Goal: Book appointment/travel/reservation

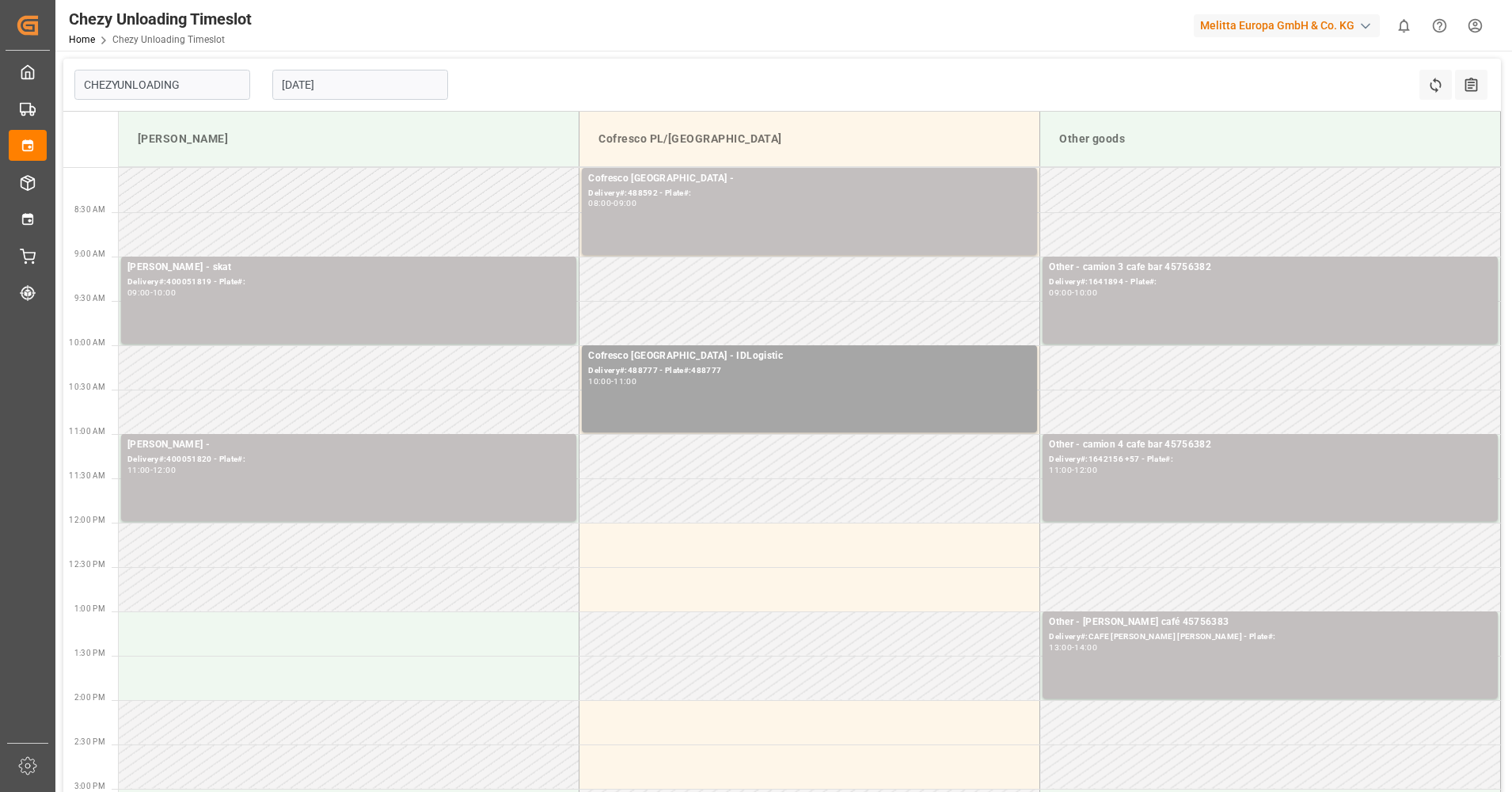
type input "Chezy Unloading"
click at [403, 100] on div "[DATE]" at bounding box center [360, 84] width 197 height 52
click at [397, 86] on input "[DATE]" at bounding box center [360, 85] width 176 height 31
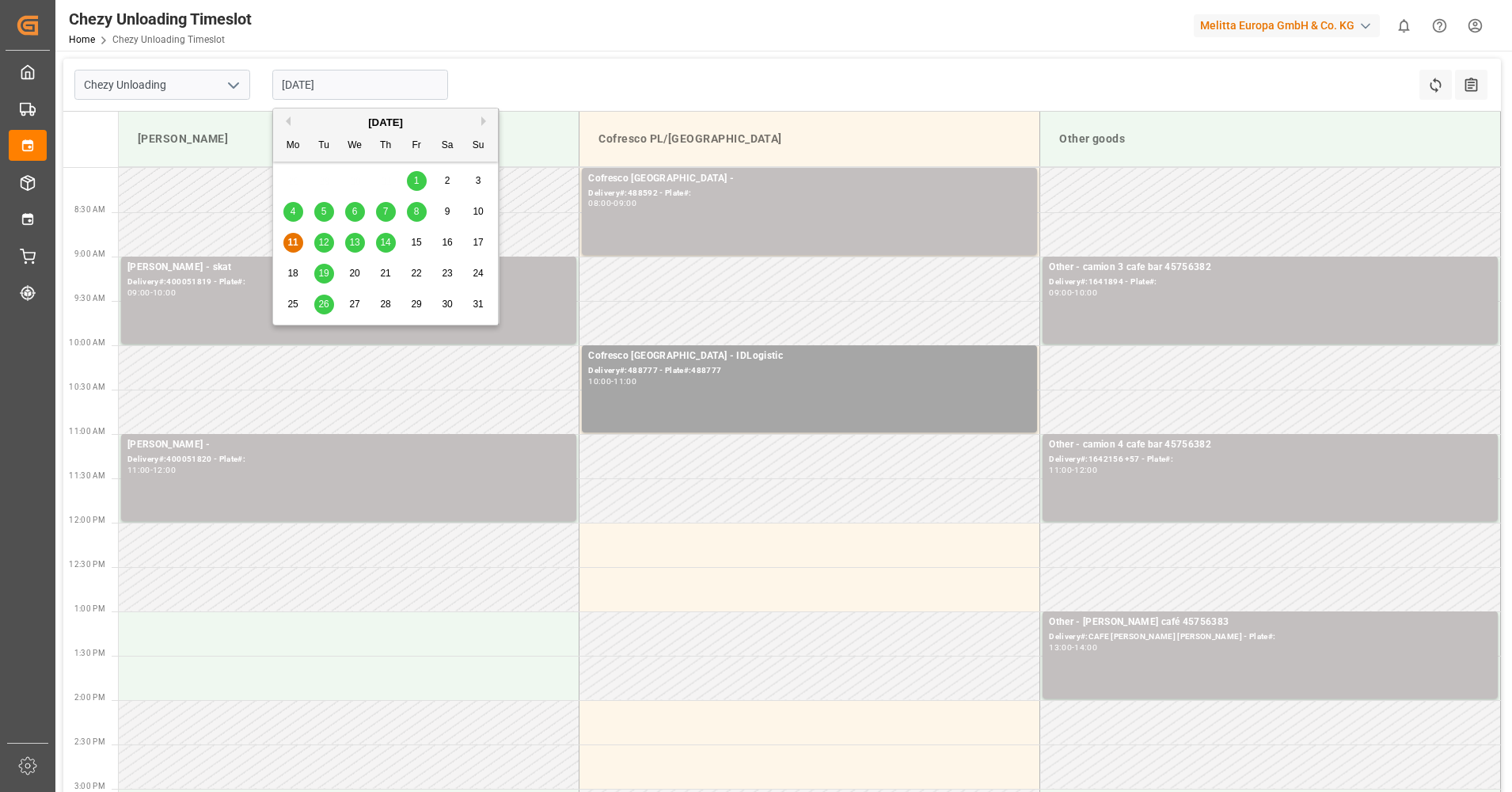
click at [327, 247] on span "12" at bounding box center [323, 242] width 10 height 11
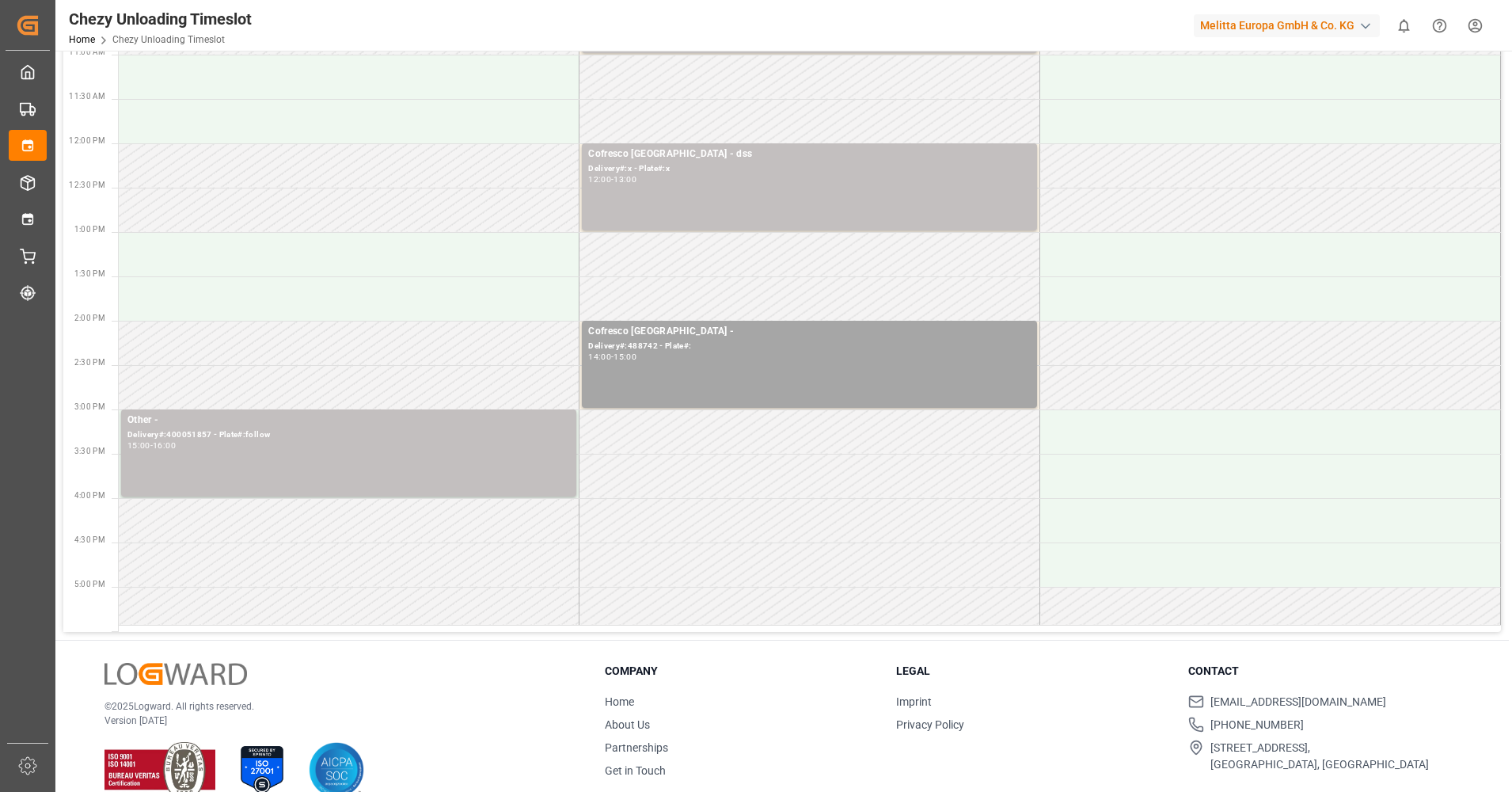
scroll to position [396, 0]
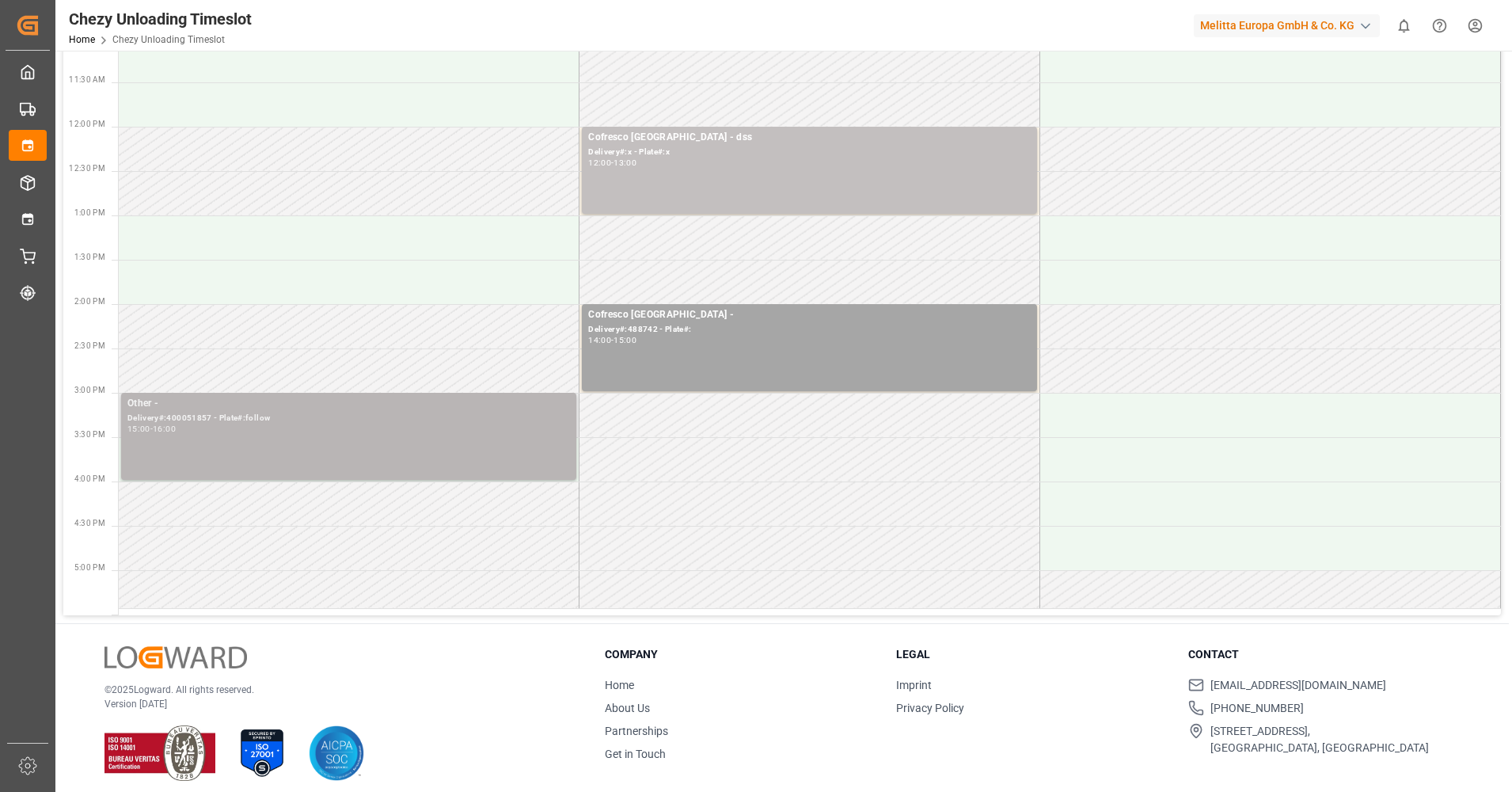
click at [308, 446] on div "Other - Delivery#:400051857 - Plate#:follow 15:00 - 16:00" at bounding box center [349, 436] width 443 height 81
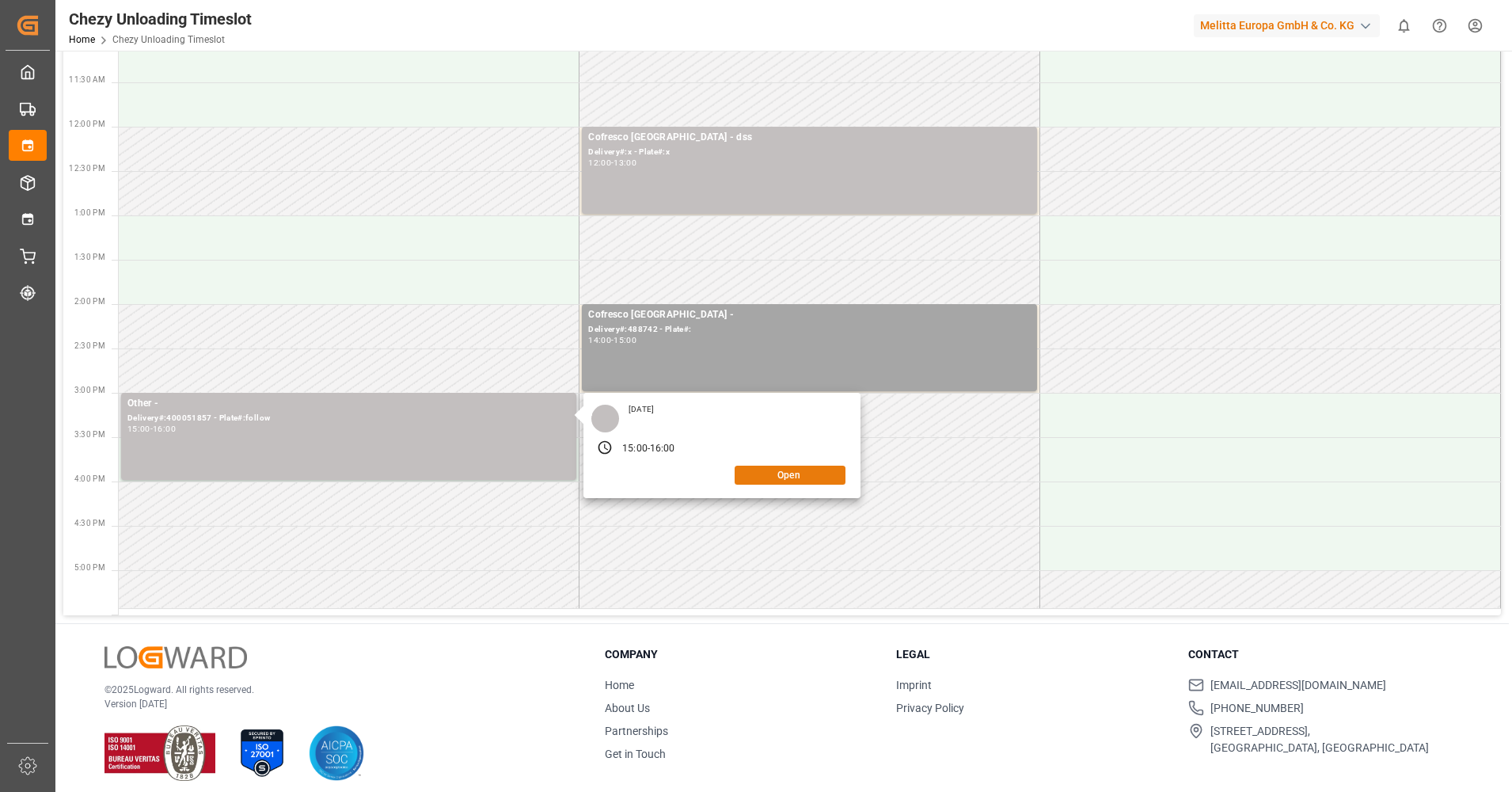
click at [777, 474] on button "Open" at bounding box center [790, 475] width 111 height 19
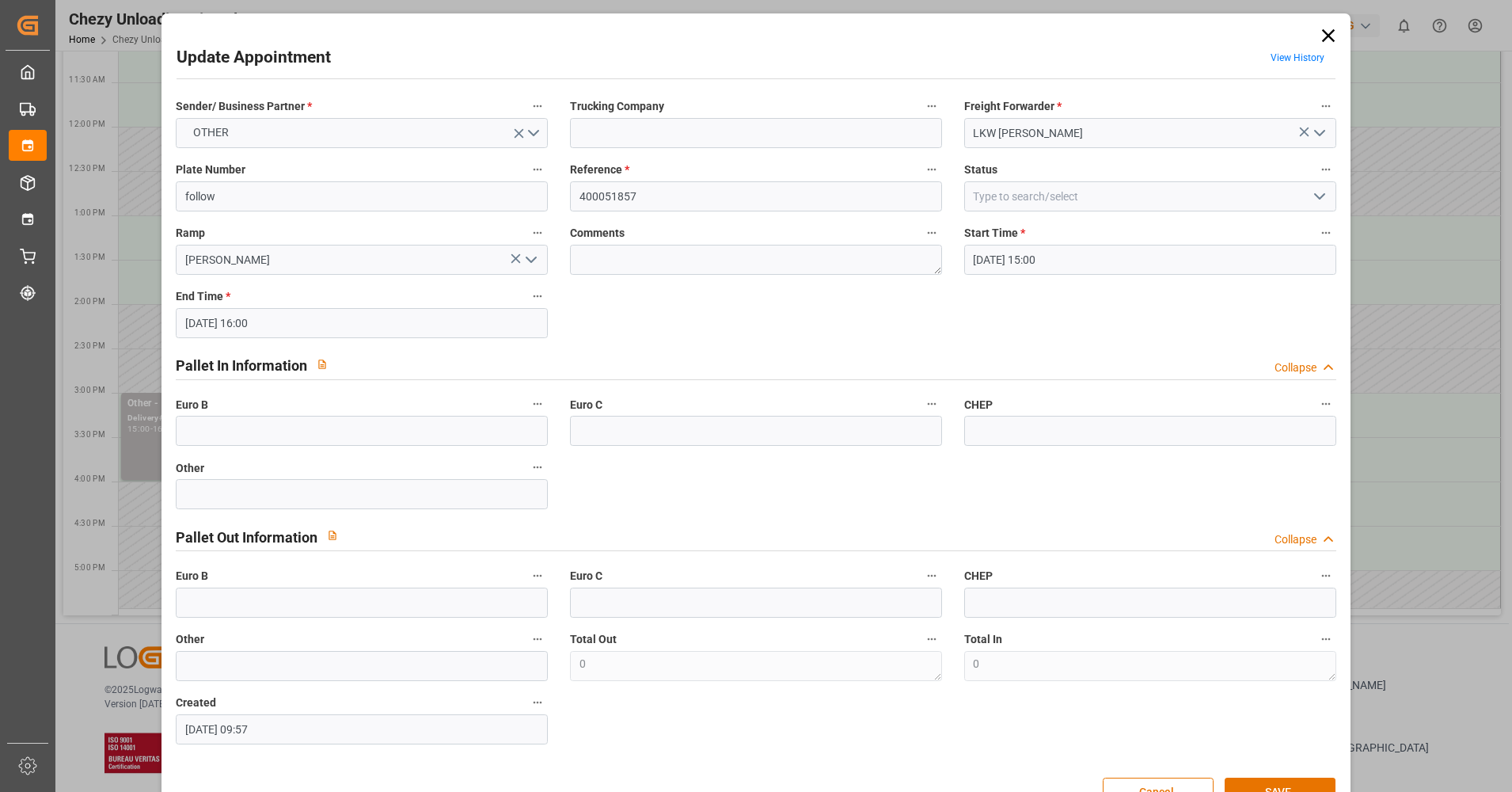
click at [1317, 40] on icon at bounding box center [1328, 35] width 22 height 22
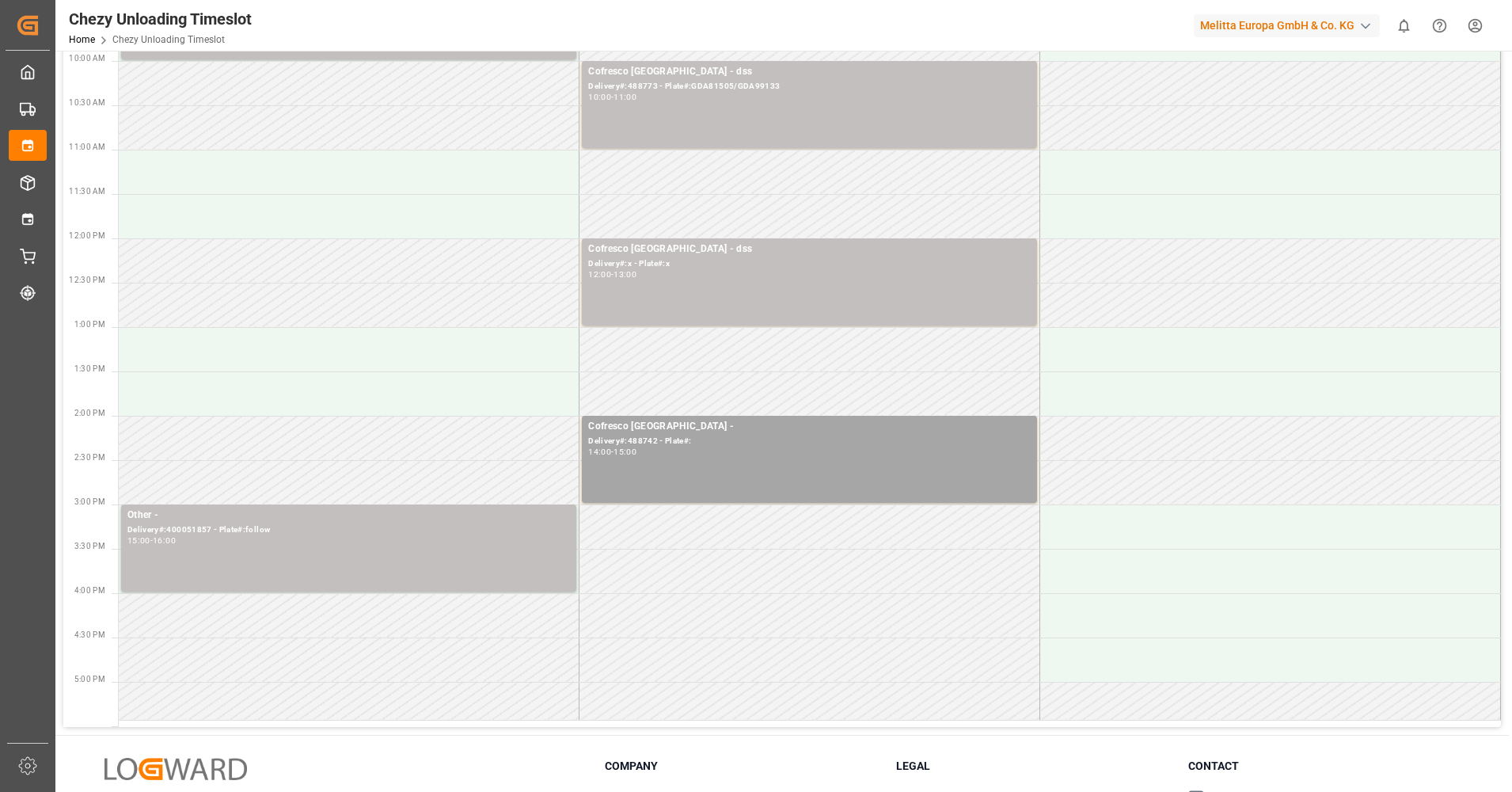
scroll to position [0, 0]
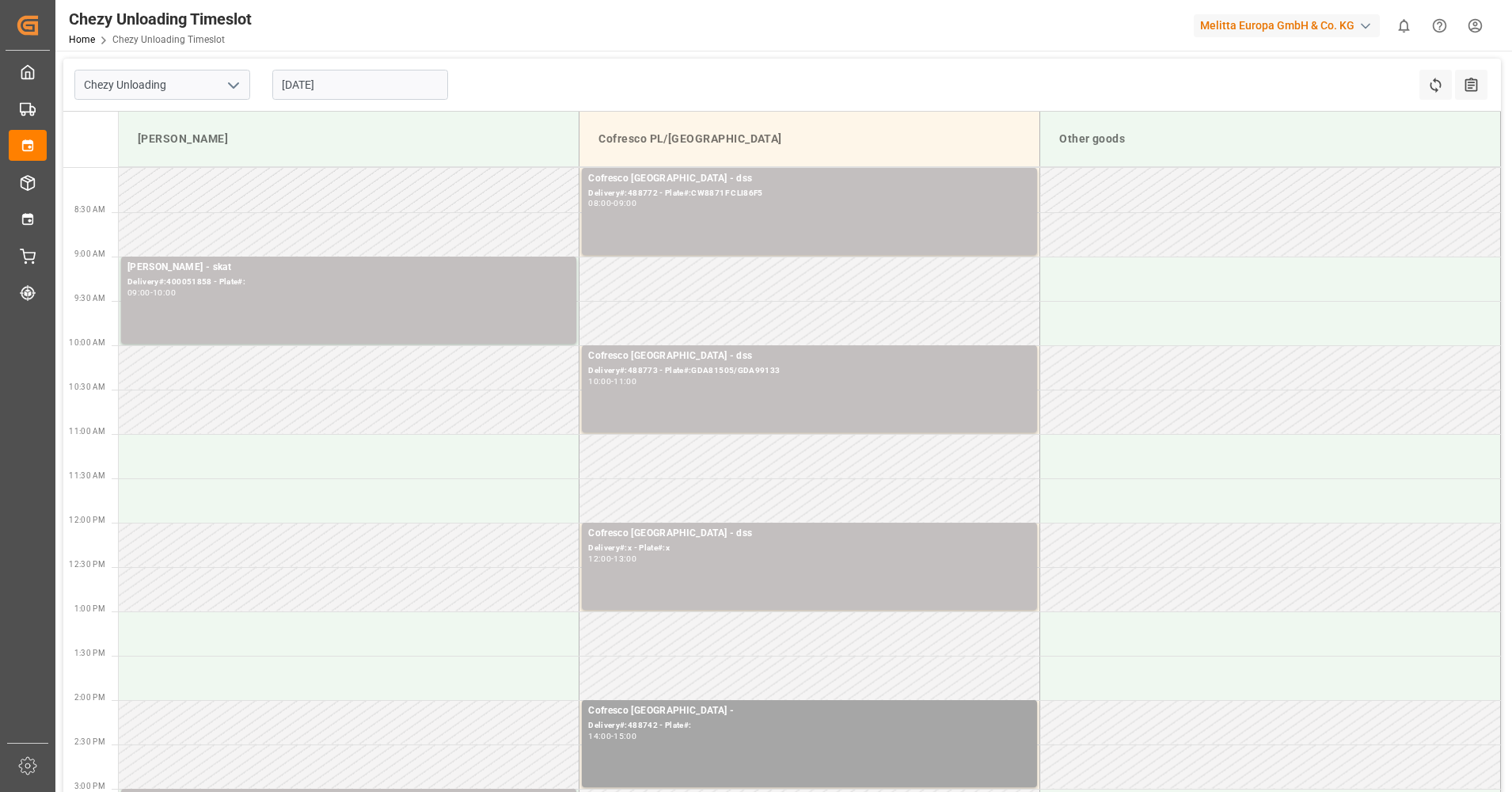
click at [336, 77] on input "[DATE]" at bounding box center [360, 85] width 176 height 31
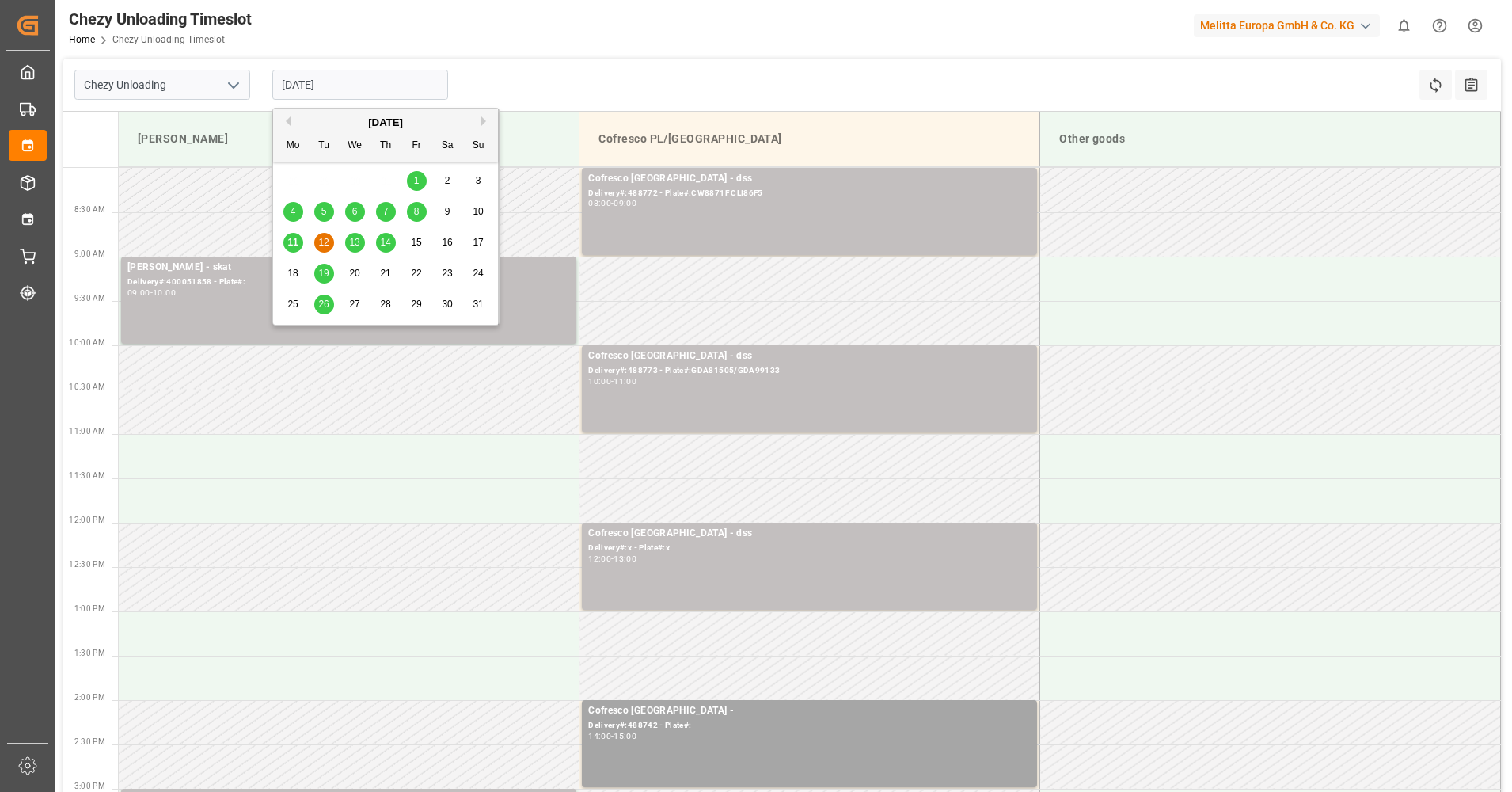
click at [292, 240] on span "11" at bounding box center [292, 242] width 10 height 11
type input "[DATE]"
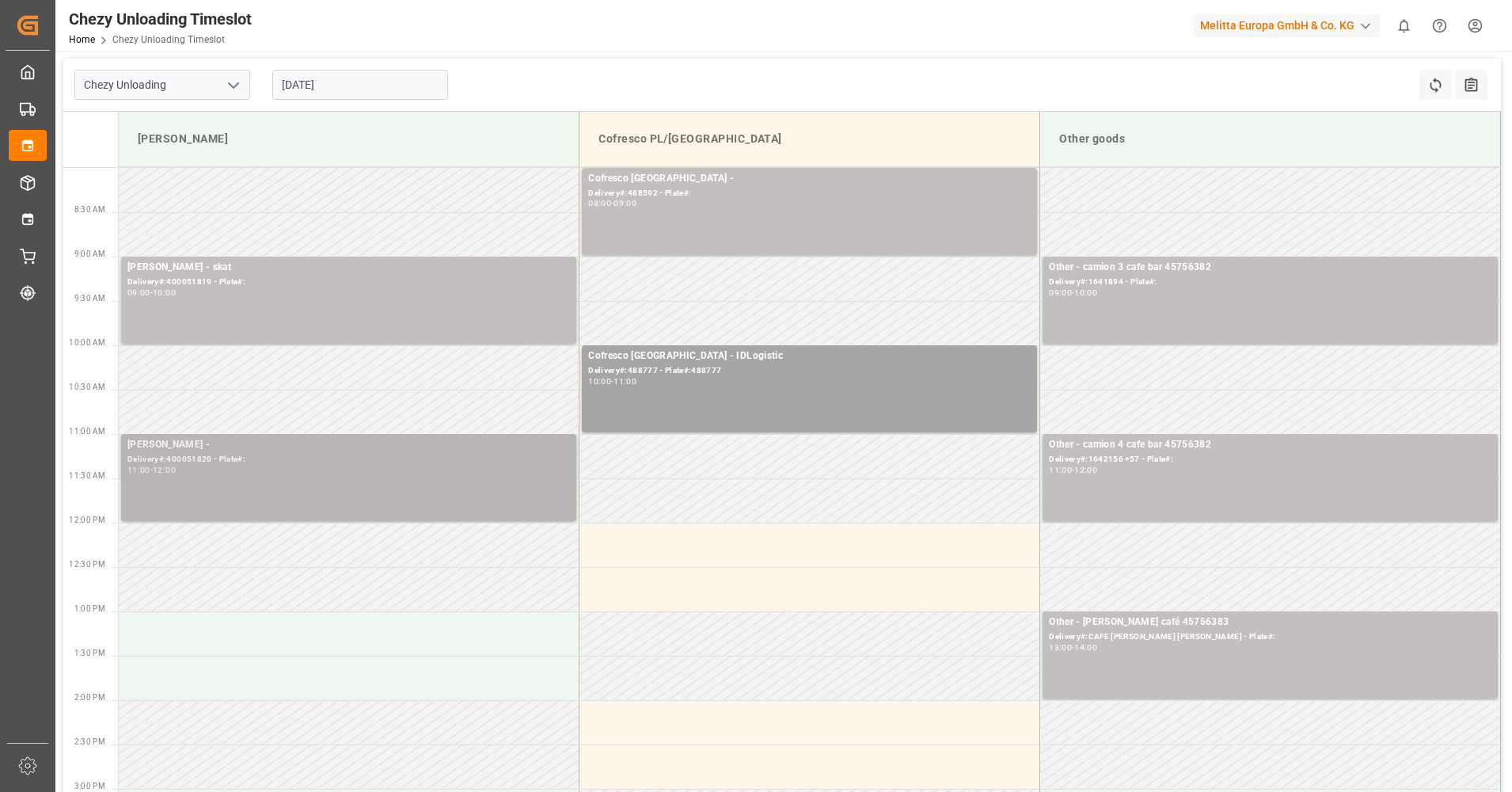
click at [412, 474] on div "11:00 - 12:00" at bounding box center [349, 470] width 443 height 9
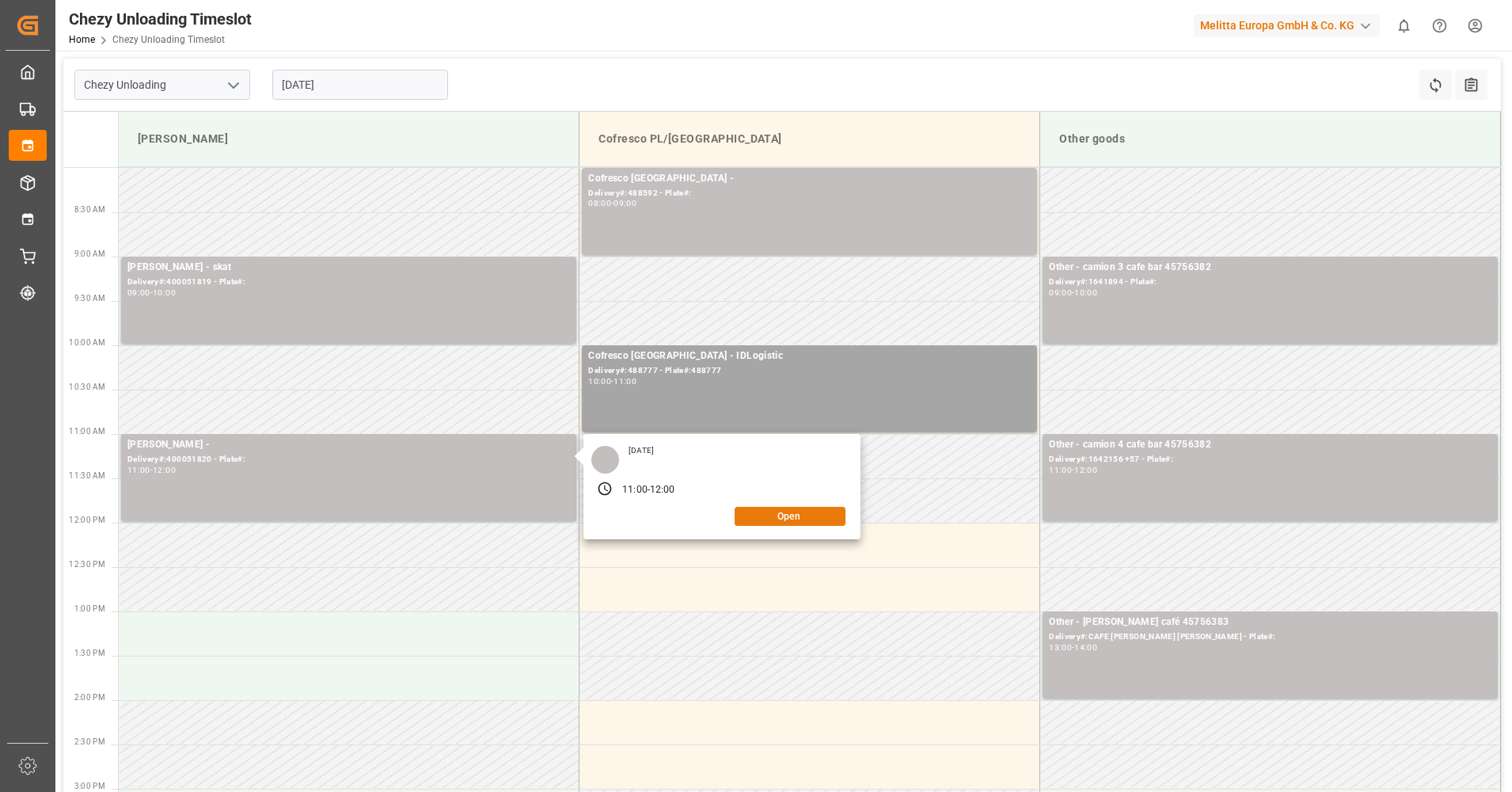
click at [763, 517] on button "Open" at bounding box center [790, 516] width 111 height 19
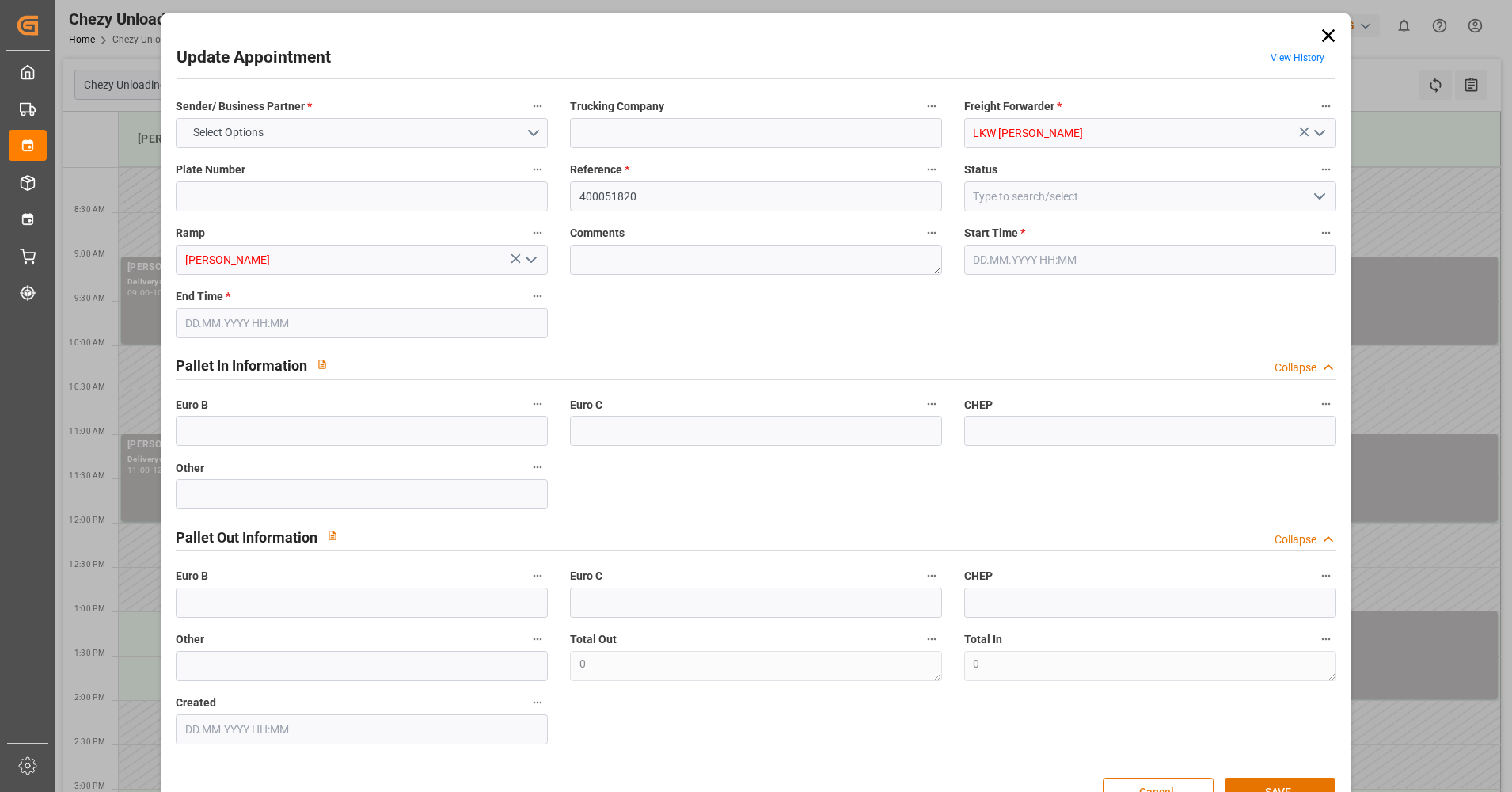
type input "[DATE] 11:00"
type input "[DATE] 12:00"
type input "[DATE] 14:54"
click at [1321, 34] on icon at bounding box center [1327, 35] width 12 height 12
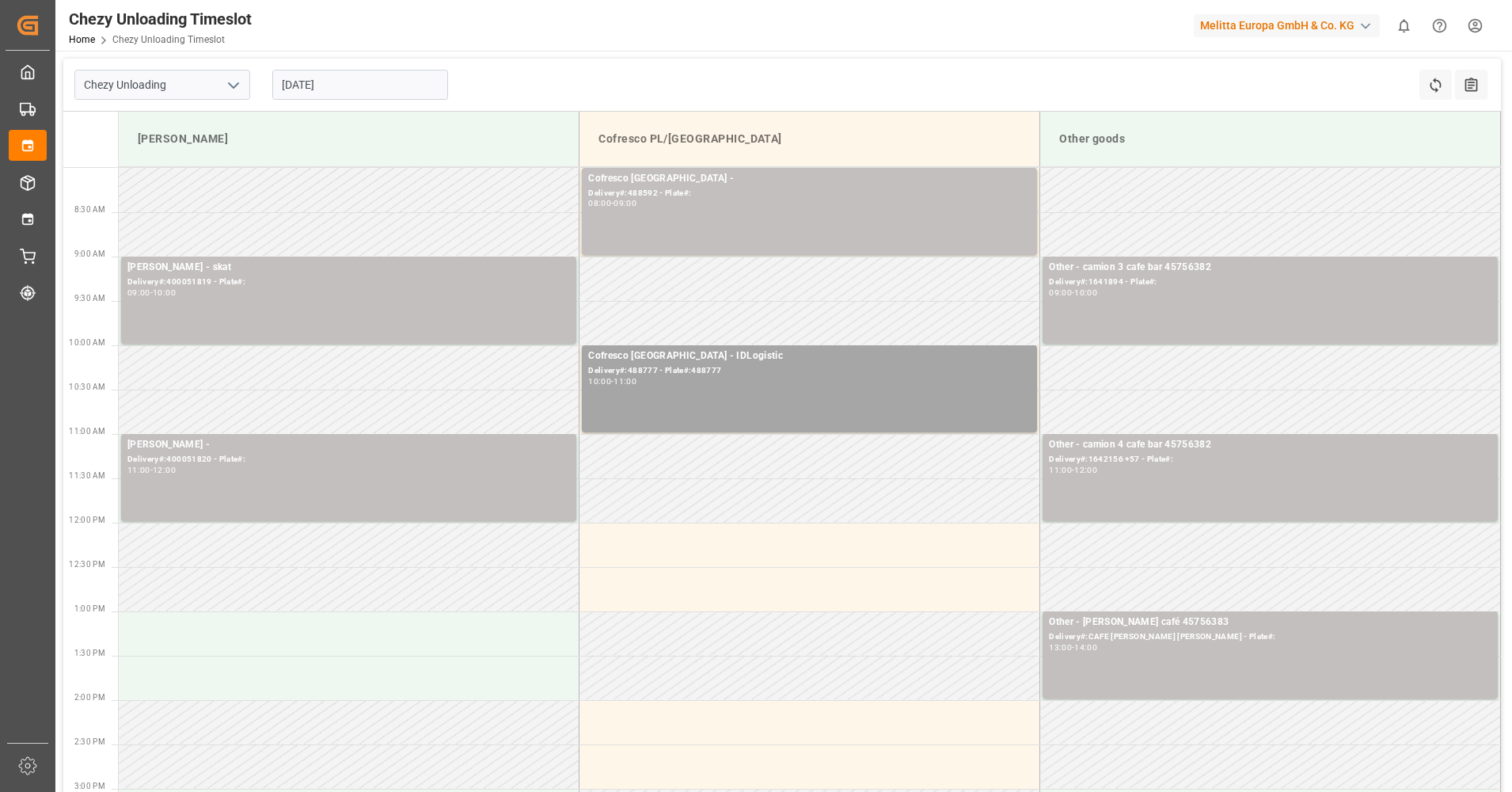
click at [301, 85] on input "[DATE]" at bounding box center [360, 85] width 176 height 31
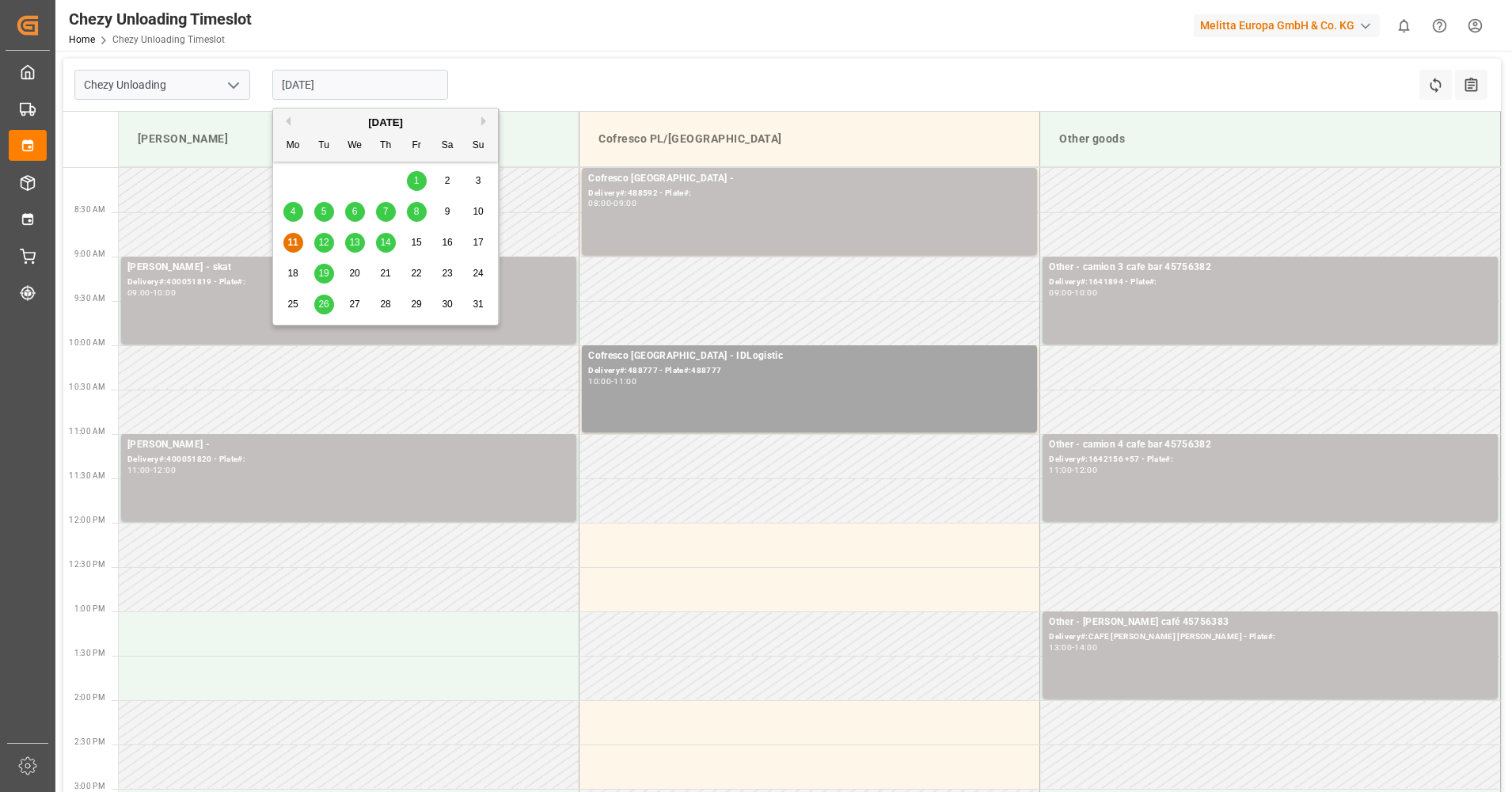
click at [323, 240] on span "12" at bounding box center [323, 242] width 10 height 11
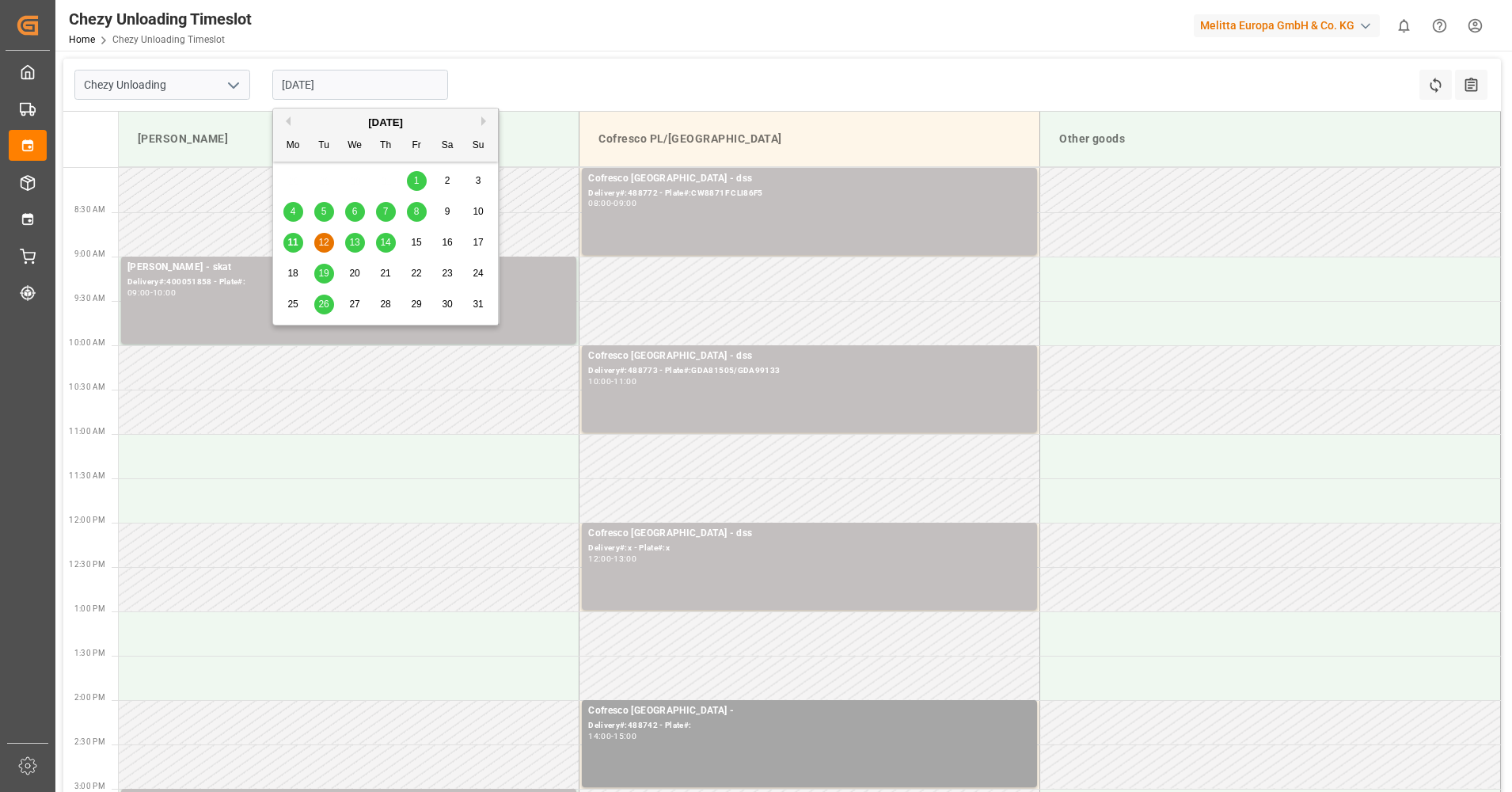
click at [379, 85] on input "[DATE]" at bounding box center [360, 85] width 176 height 31
click at [356, 244] on span "13" at bounding box center [354, 242] width 10 height 11
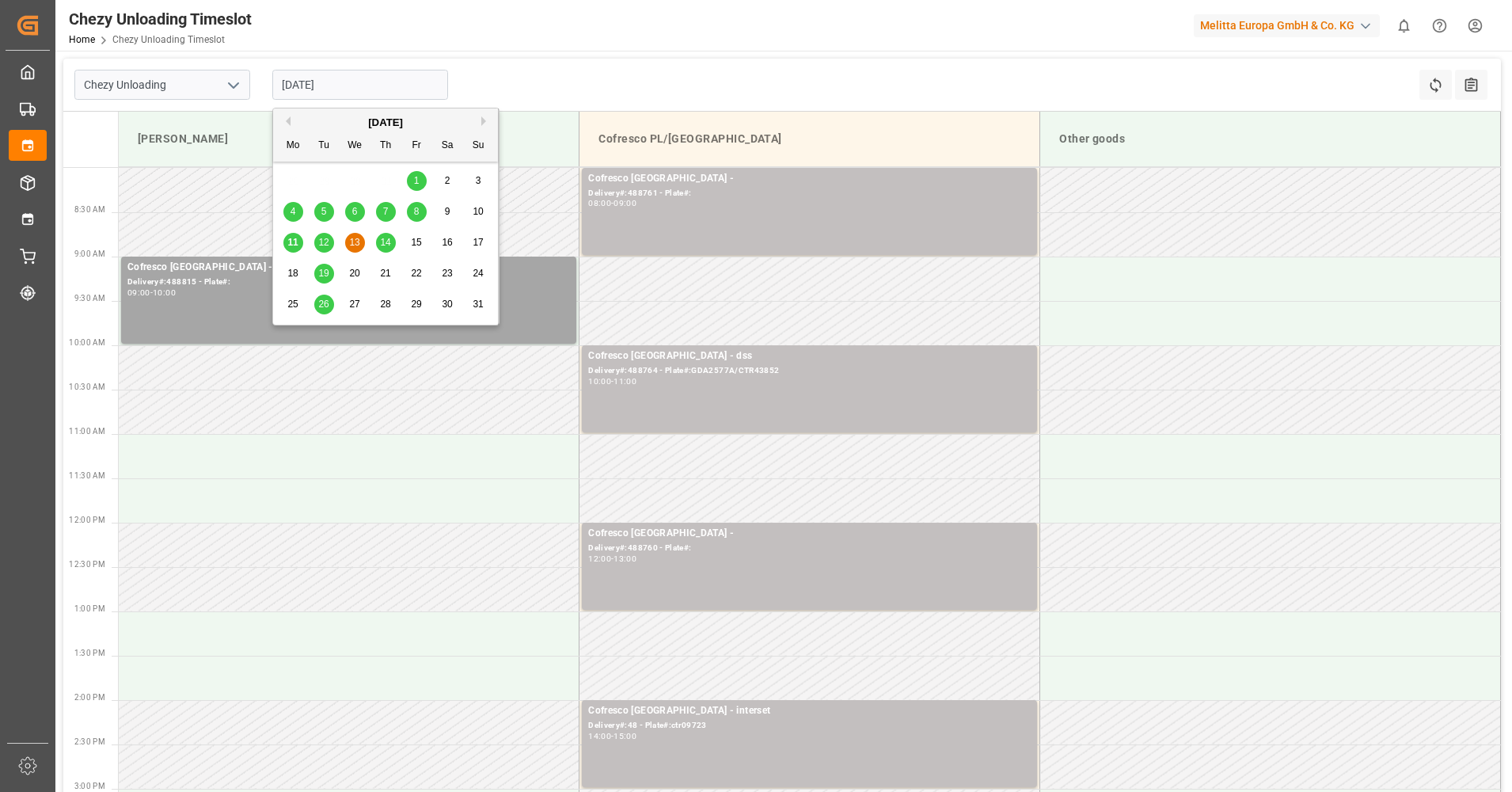
click at [366, 81] on input "[DATE]" at bounding box center [360, 85] width 176 height 31
click at [393, 235] on div "14" at bounding box center [385, 243] width 20 height 19
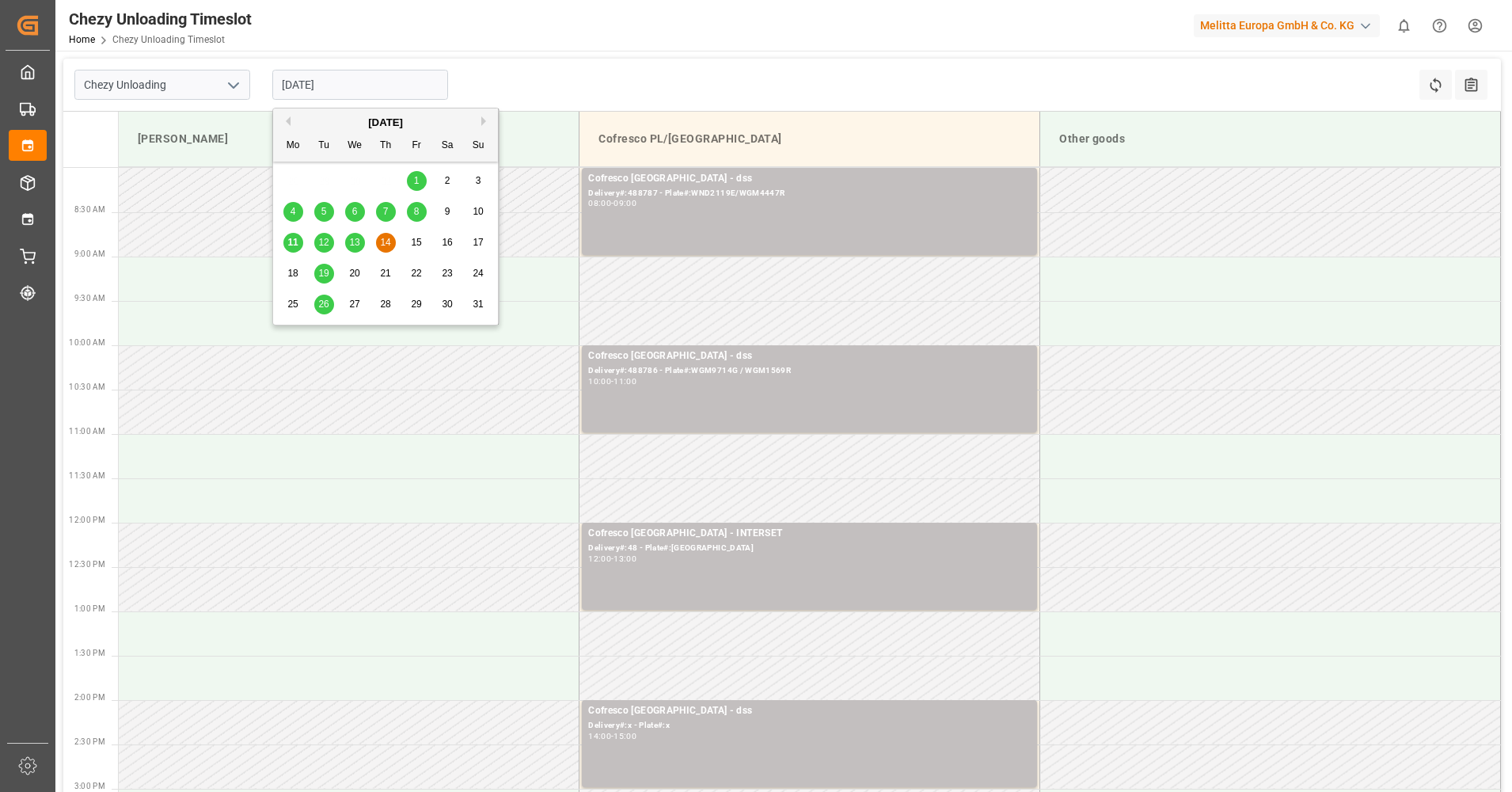
click at [345, 76] on input "[DATE]" at bounding box center [360, 85] width 176 height 31
click at [295, 244] on span "11" at bounding box center [292, 242] width 10 height 11
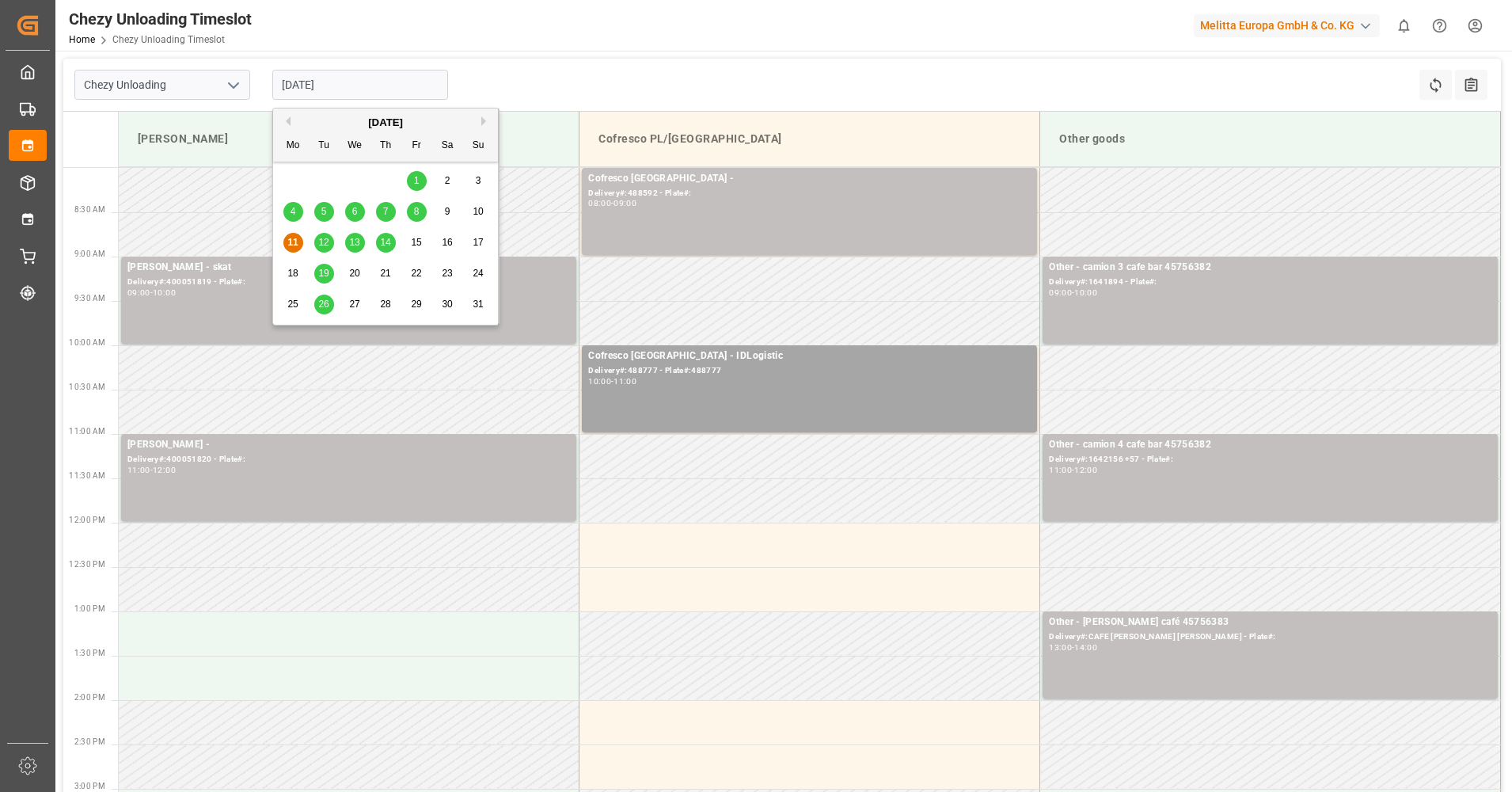
drag, startPoint x: 348, startPoint y: 86, endPoint x: 335, endPoint y: 154, distance: 69.2
click at [352, 88] on input "[DATE]" at bounding box center [360, 85] width 176 height 31
click at [324, 249] on div "12" at bounding box center [323, 243] width 20 height 19
type input "[DATE]"
